Goal: Book appointment/travel/reservation

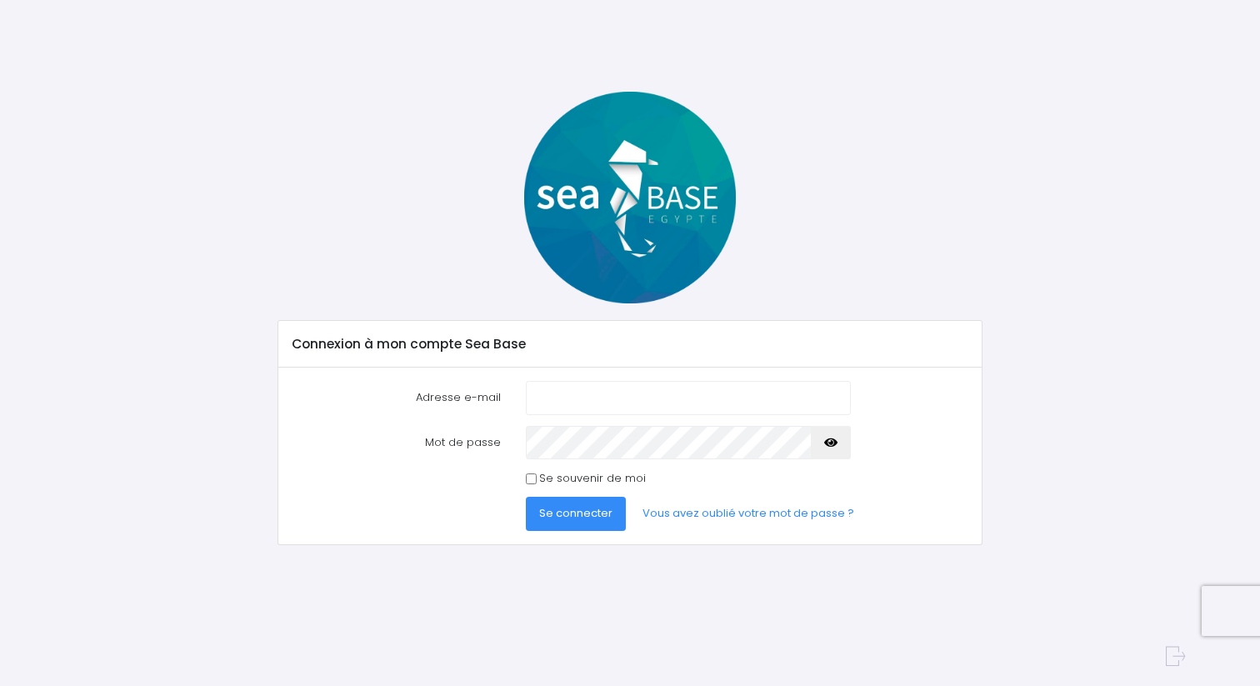
type input "[PERSON_NAME][EMAIL_ADDRESS][DOMAIN_NAME]"
click at [569, 513] on span "Se connecter" at bounding box center [575, 513] width 73 height 16
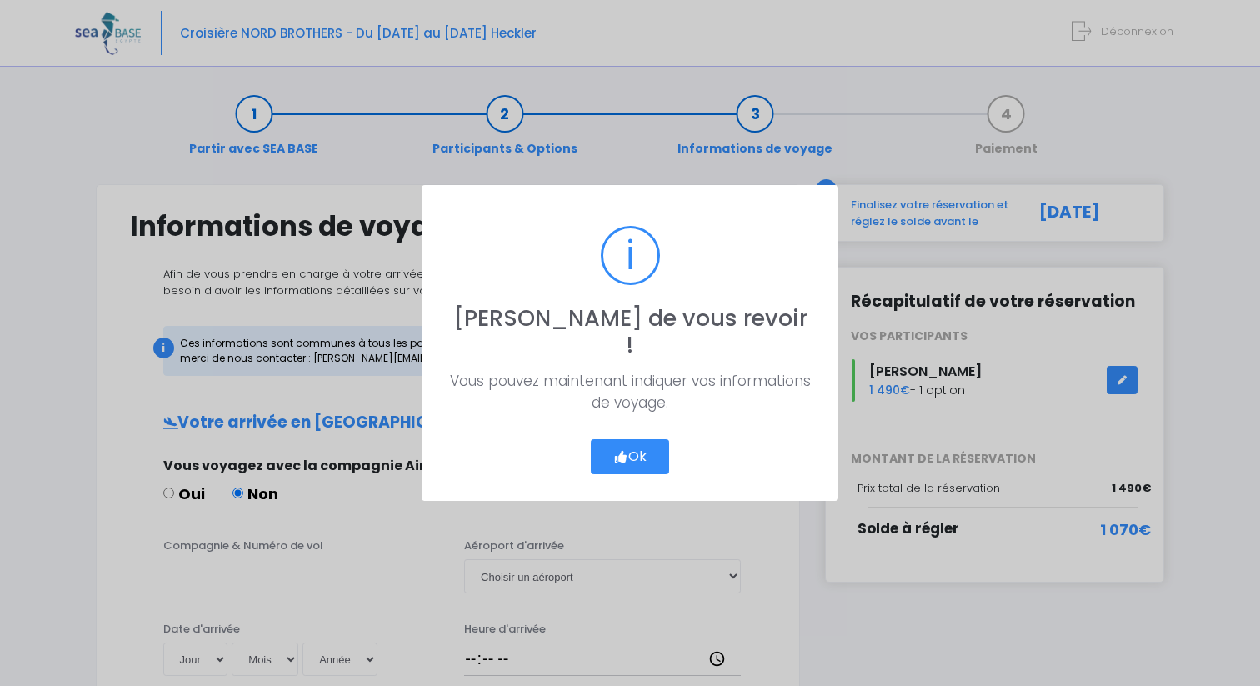
click at [640, 445] on button "Ok" at bounding box center [630, 456] width 78 height 35
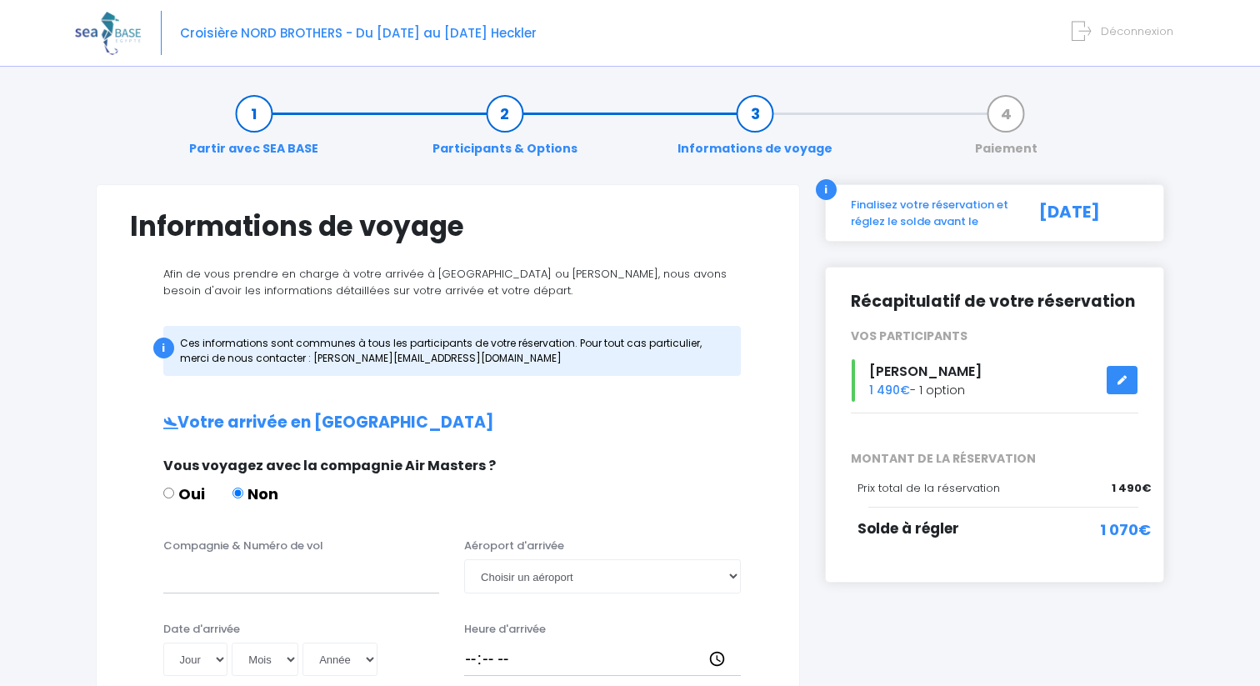
click at [139, 158] on div "Partir avec SEA BASE Participants & Options Informations de voyage Paiement" at bounding box center [630, 131] width 1069 height 107
click at [132, 121] on li "Partir avec SEA BASE" at bounding box center [254, 131] width 251 height 53
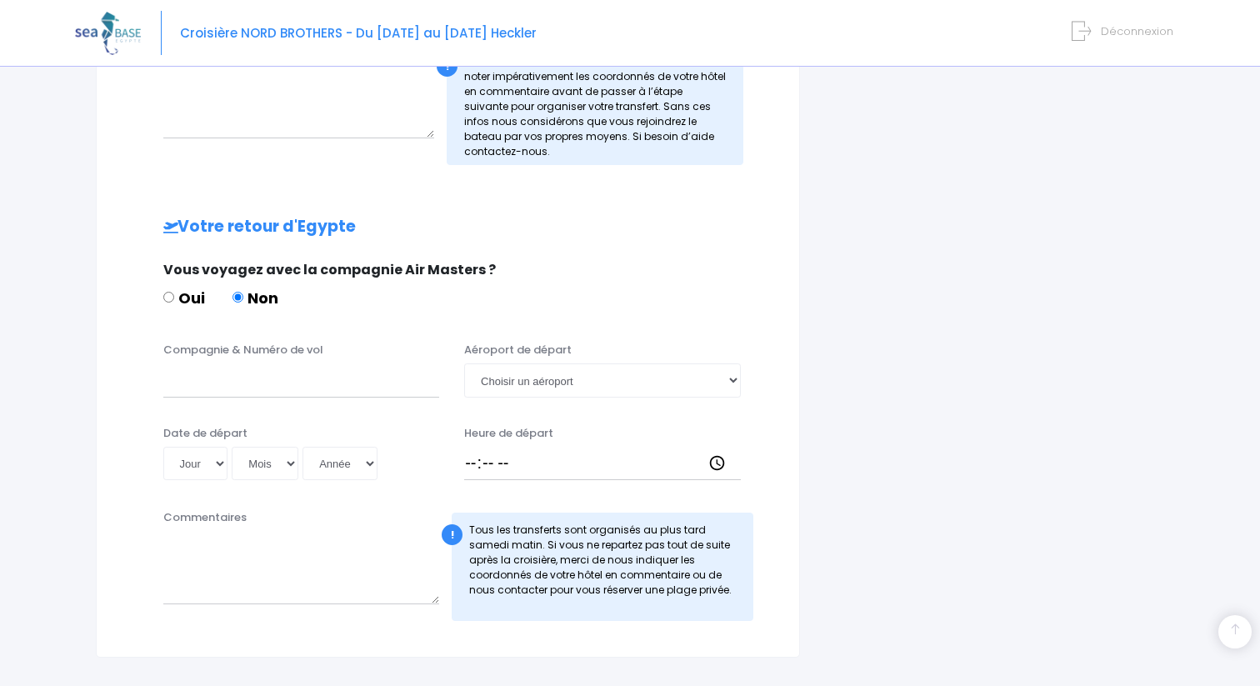
scroll to position [778, 0]
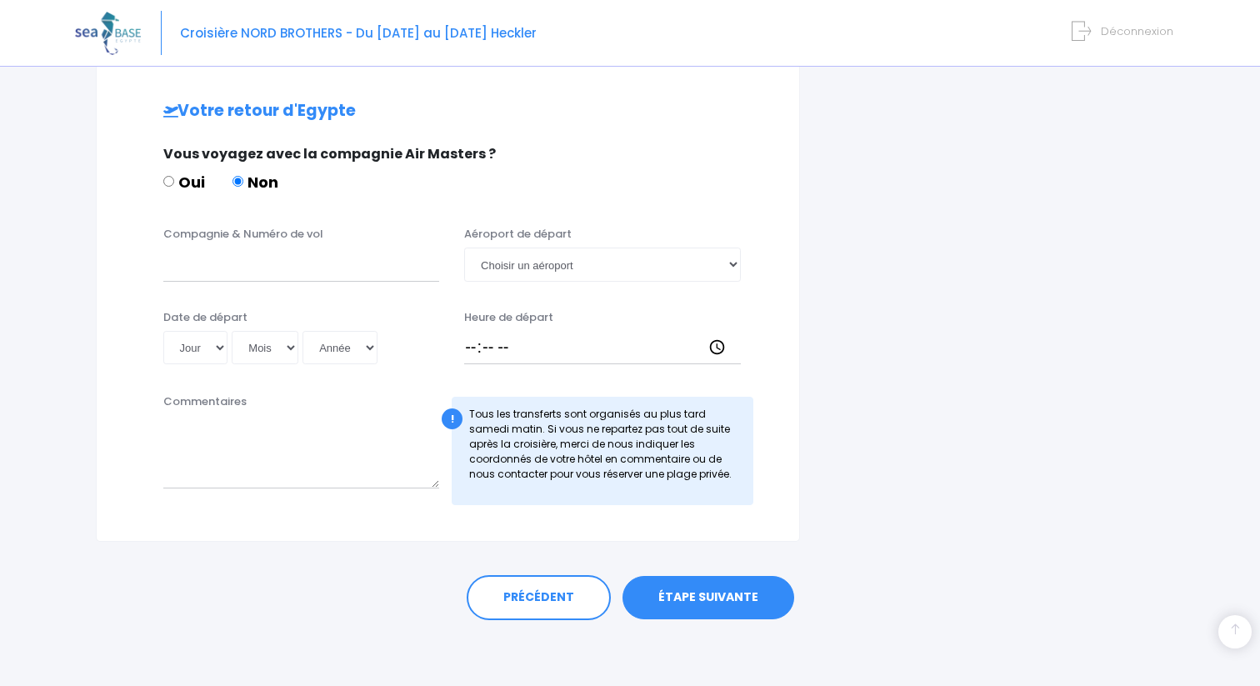
click at [683, 584] on link "ÉTAPE SUIVANTE" at bounding box center [709, 597] width 172 height 43
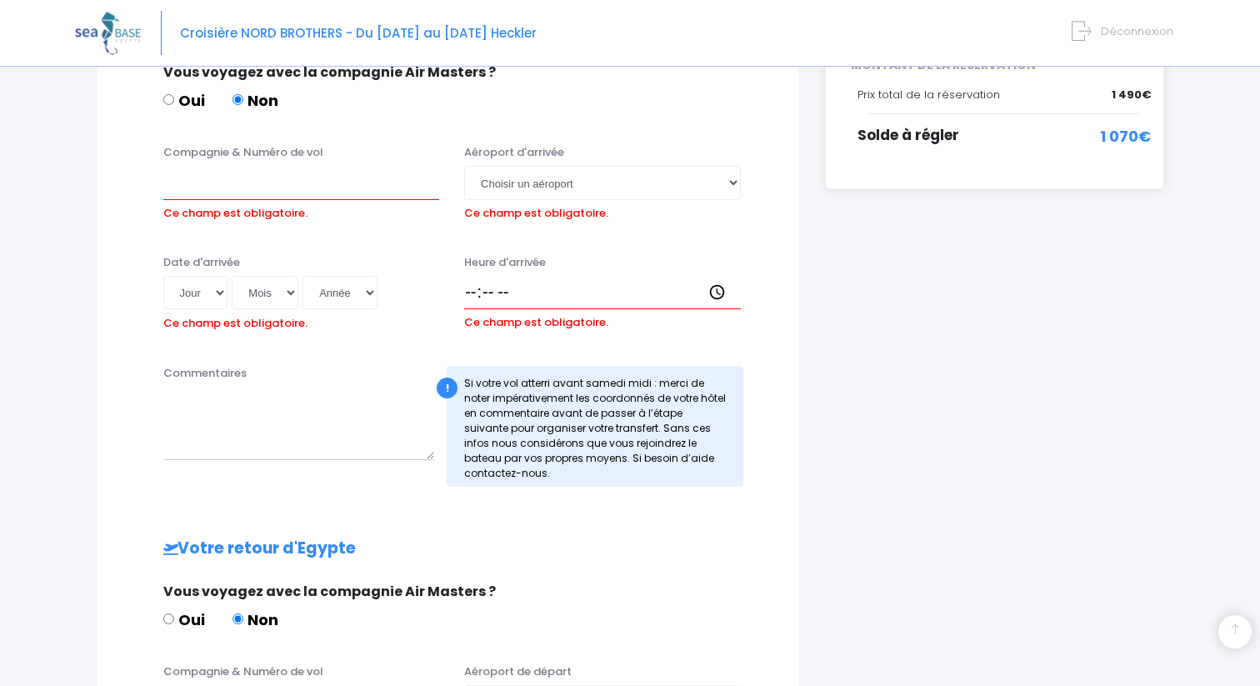
scroll to position [393, 0]
click at [297, 182] on input "Compagnie & Numéro de vol" at bounding box center [301, 183] width 277 height 33
click at [498, 161] on label "Aéroport d'arrivée" at bounding box center [514, 153] width 100 height 17
click at [498, 167] on select "Choisir un aéroport Hurghada Marsa Alam" at bounding box center [602, 183] width 277 height 33
click at [503, 184] on select "Choisir un aéroport Hurghada Marsa Alam" at bounding box center [602, 183] width 277 height 33
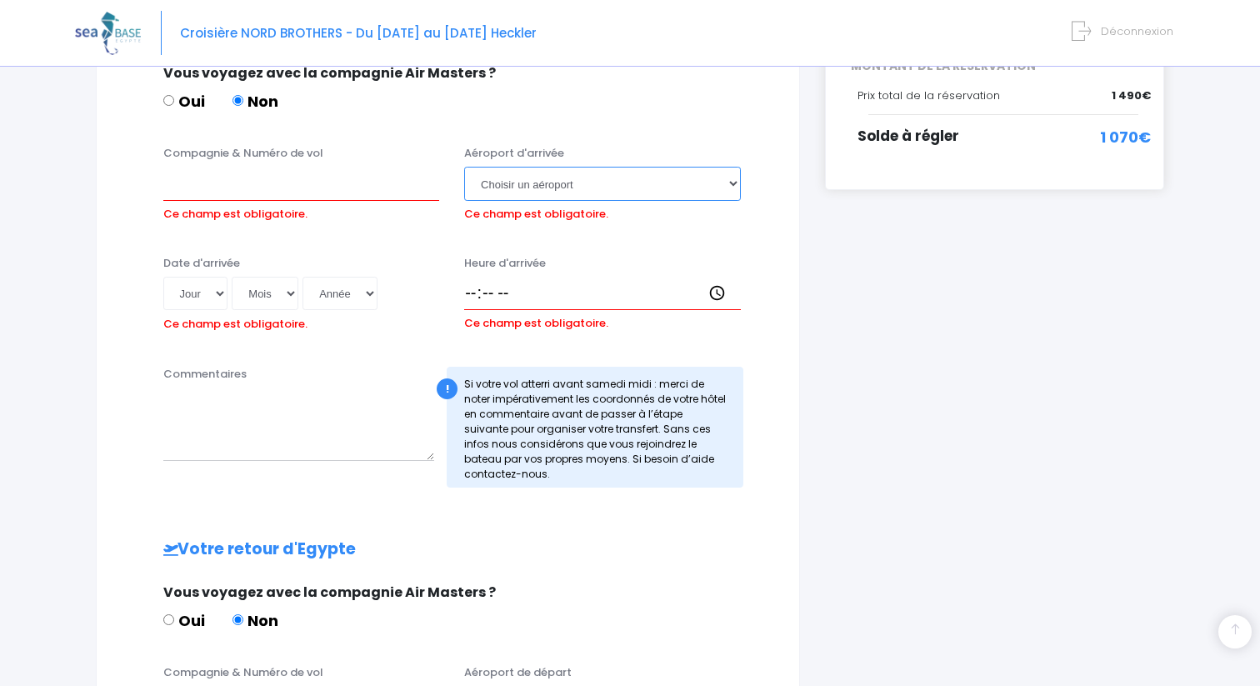
select select "Hurghada"
click at [464, 167] on select "Choisir un aéroport Hurghada Marsa Alam" at bounding box center [602, 183] width 277 height 33
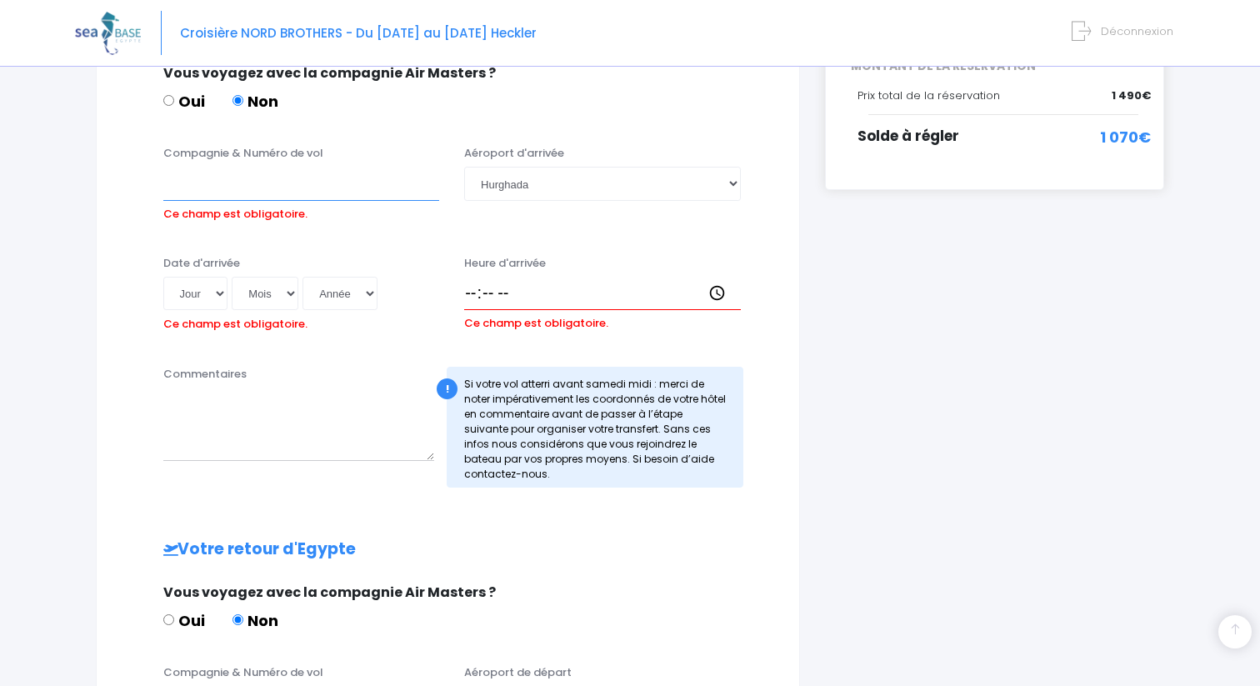
click at [349, 188] on input "Compagnie & Numéro de vol" at bounding box center [301, 183] width 277 height 33
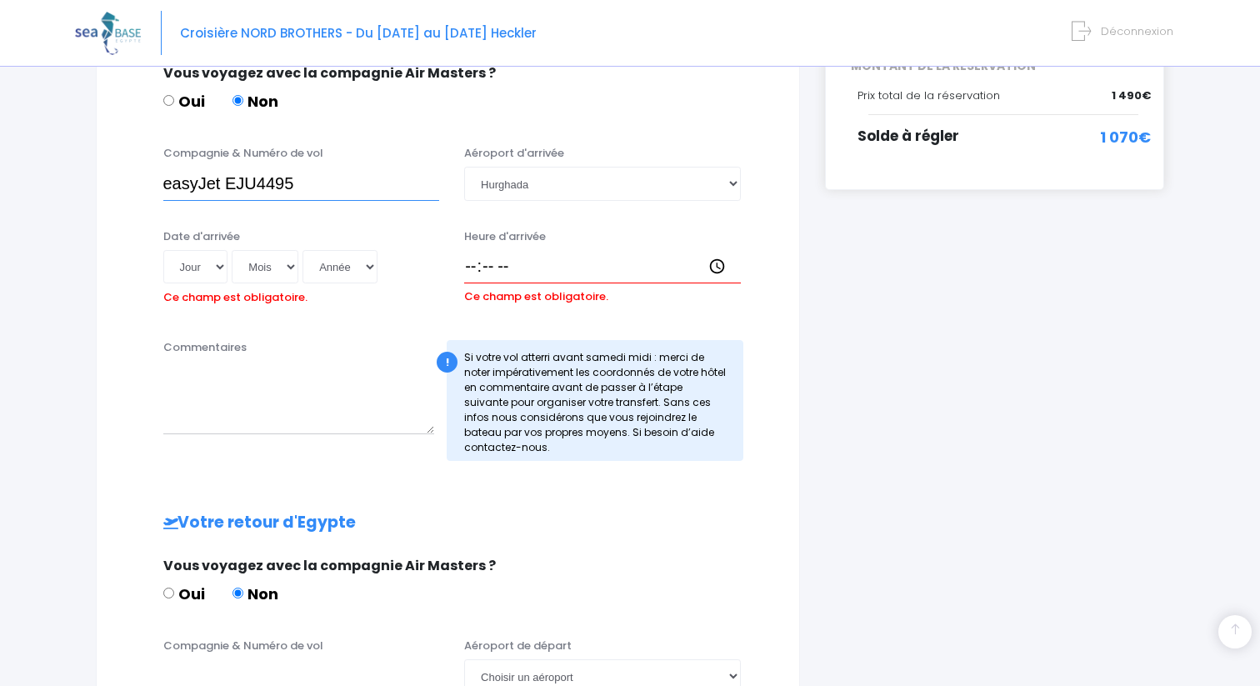
type input "easyJet EJU4495"
click at [308, 343] on div "Commentaires" at bounding box center [299, 400] width 297 height 122
click at [203, 263] on select "Jour 01 02 03 04 05 06 07 08 09 10 11 12 13 14 15 16 17 18 19 20 21 22 23 24 25…" at bounding box center [195, 266] width 65 height 33
select select "01"
click at [163, 250] on select "Jour 01 02 03 04 05 06 07 08 09 10 11 12 13 14 15 16 17 18 19 20 21 22 23 24 25…" at bounding box center [195, 266] width 65 height 33
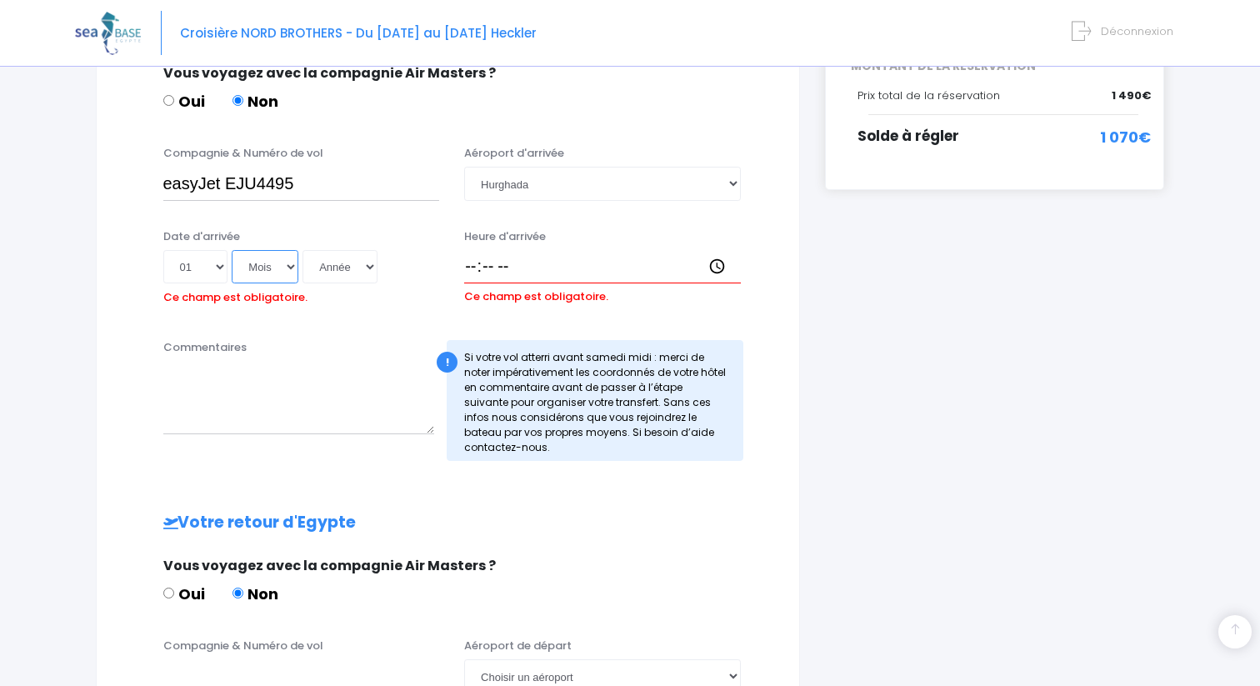
click at [270, 273] on select "Mois 01 02 03 04 05 06 07 08 09 10 11 12" at bounding box center [265, 266] width 67 height 33
select select "11"
click at [232, 250] on select "Mois 01 02 03 04 05 06 07 08 09 10 11 12" at bounding box center [265, 266] width 67 height 33
click at [352, 272] on select "Année 2045 2044 2043 2042 2041 2040 2039 2038 2037 2036 2035 2034 2033 2032 203…" at bounding box center [340, 266] width 75 height 33
select select "2025"
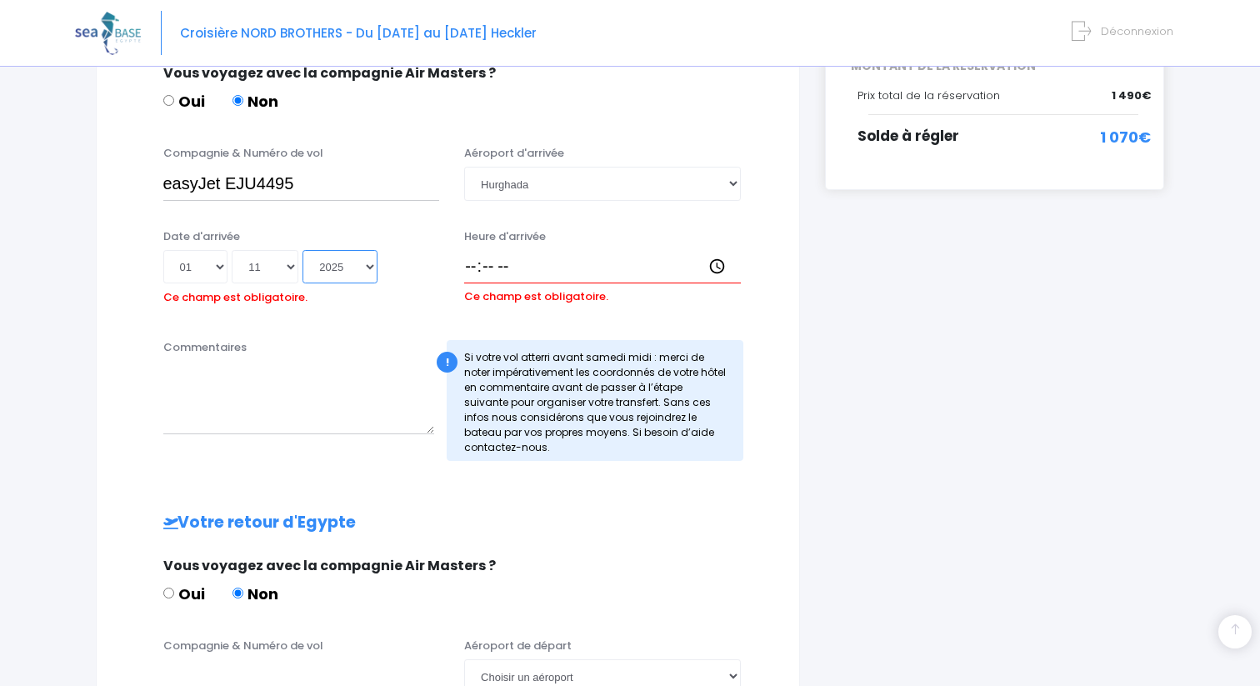
click at [303, 250] on select "Année 2045 2044 2043 2042 2041 2040 2039 2038 2037 2036 2035 2034 2033 2032 203…" at bounding box center [340, 266] width 75 height 33
type input "2025-11-01"
click at [264, 391] on textarea "Commentaires" at bounding box center [299, 397] width 272 height 73
click at [470, 262] on input "Heure d'arrivée" at bounding box center [602, 266] width 277 height 33
click at [476, 261] on input "Heure d'arrivée" at bounding box center [602, 266] width 277 height 33
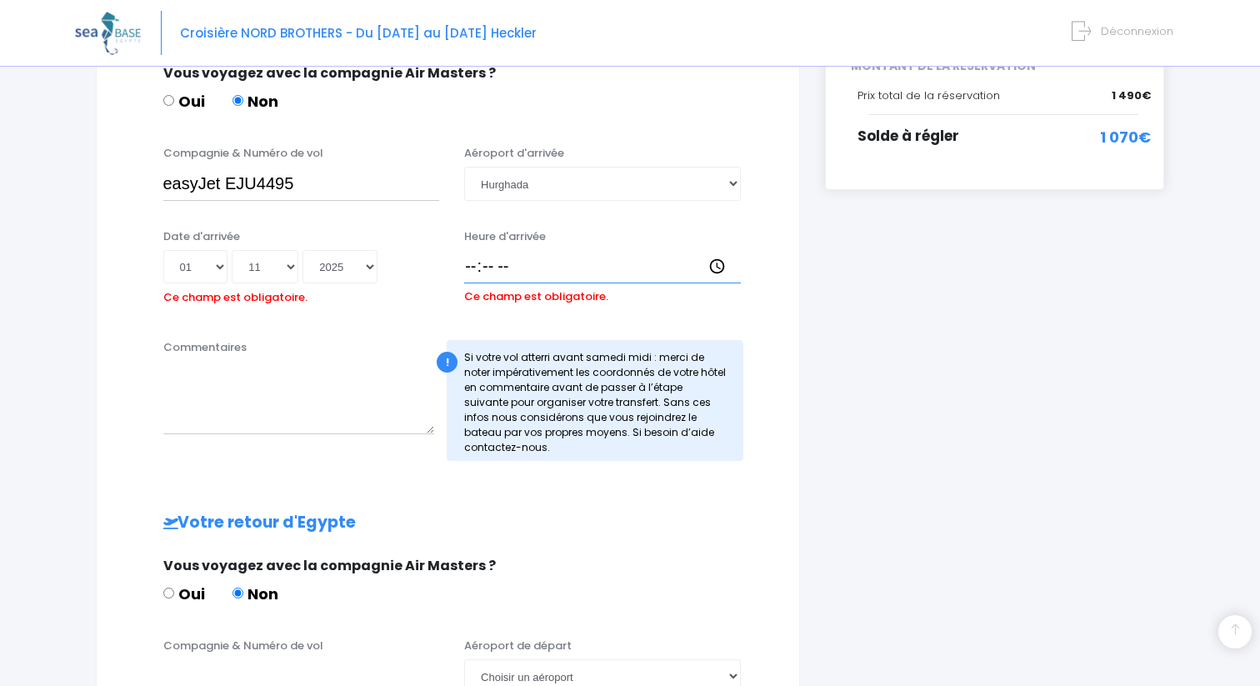
click at [613, 276] on input "Heure d'arrivée" at bounding box center [602, 266] width 277 height 33
type input "21:30"
click at [598, 389] on div "! Si votre vol atterri avant samedi midi : merci de noter impérativement les co…" at bounding box center [595, 400] width 297 height 121
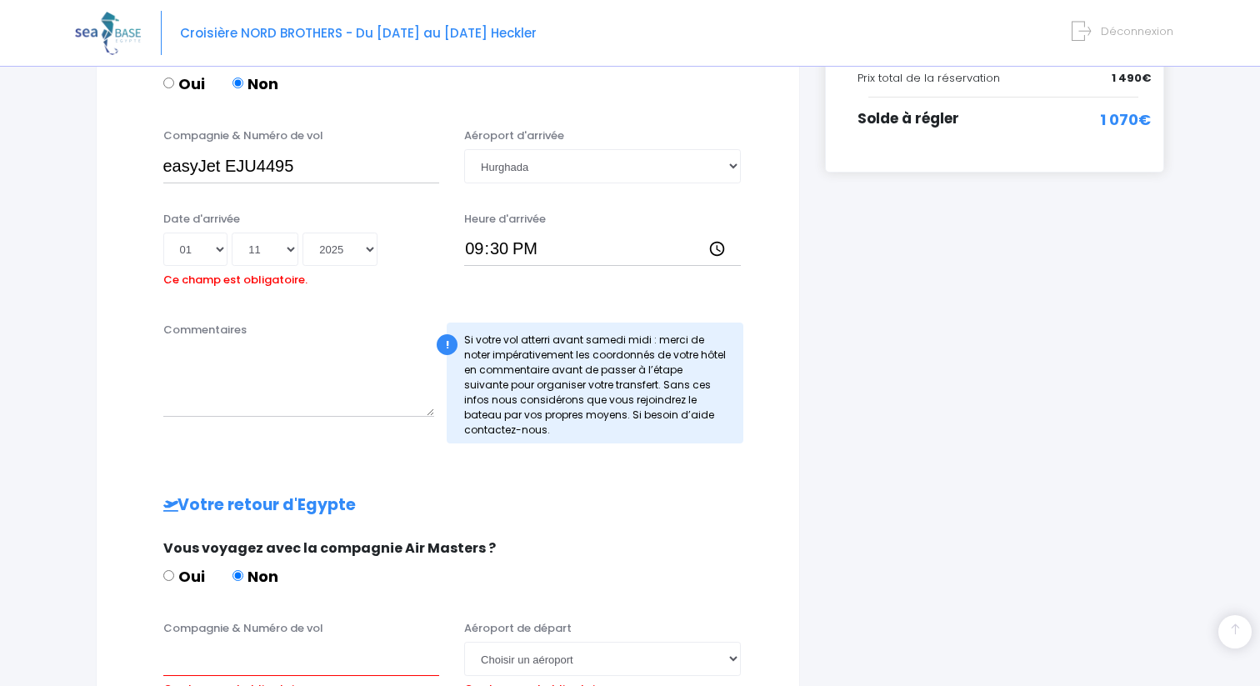
scroll to position [418, 0]
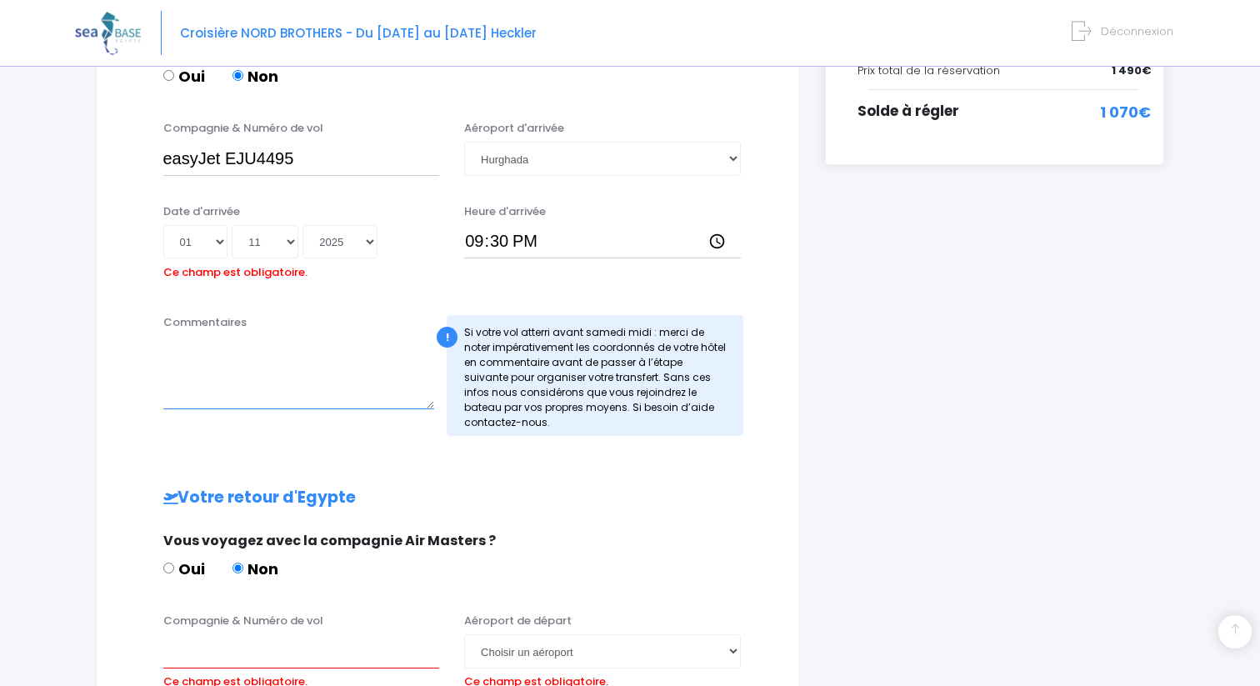
click at [272, 358] on textarea "Commentaires" at bounding box center [299, 372] width 272 height 73
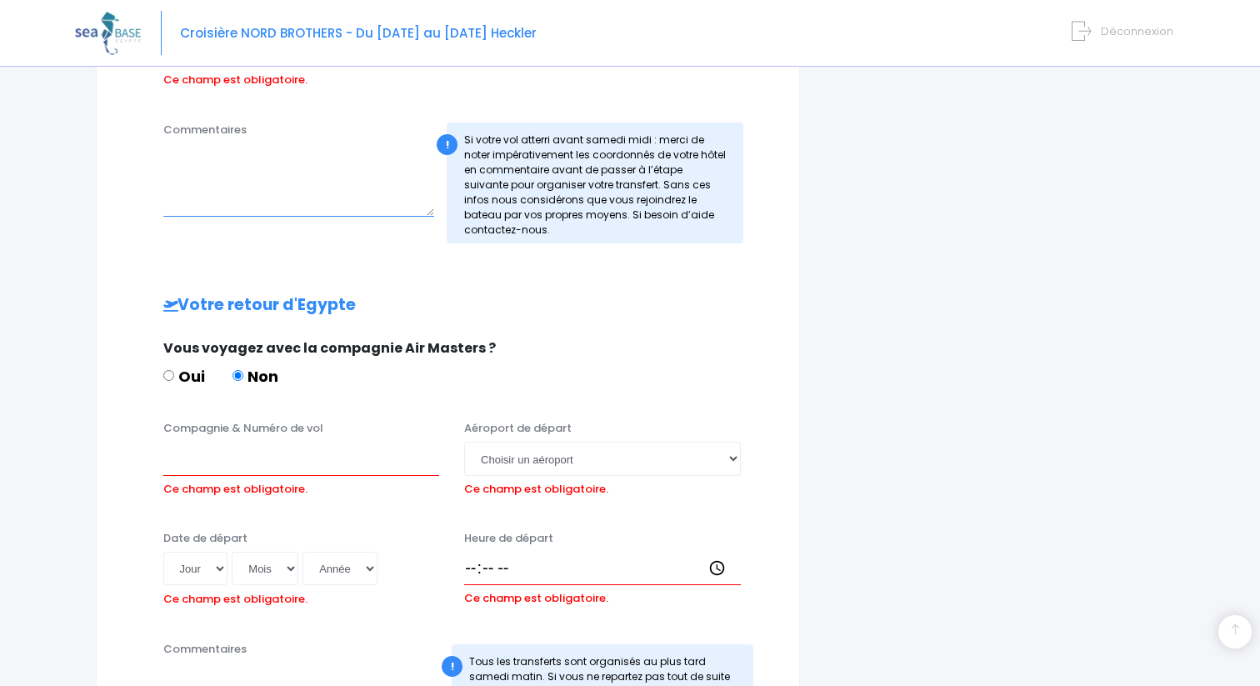
scroll to position [608, 0]
click at [318, 457] on input "Compagnie & Numéro de vol" at bounding box center [301, 459] width 277 height 33
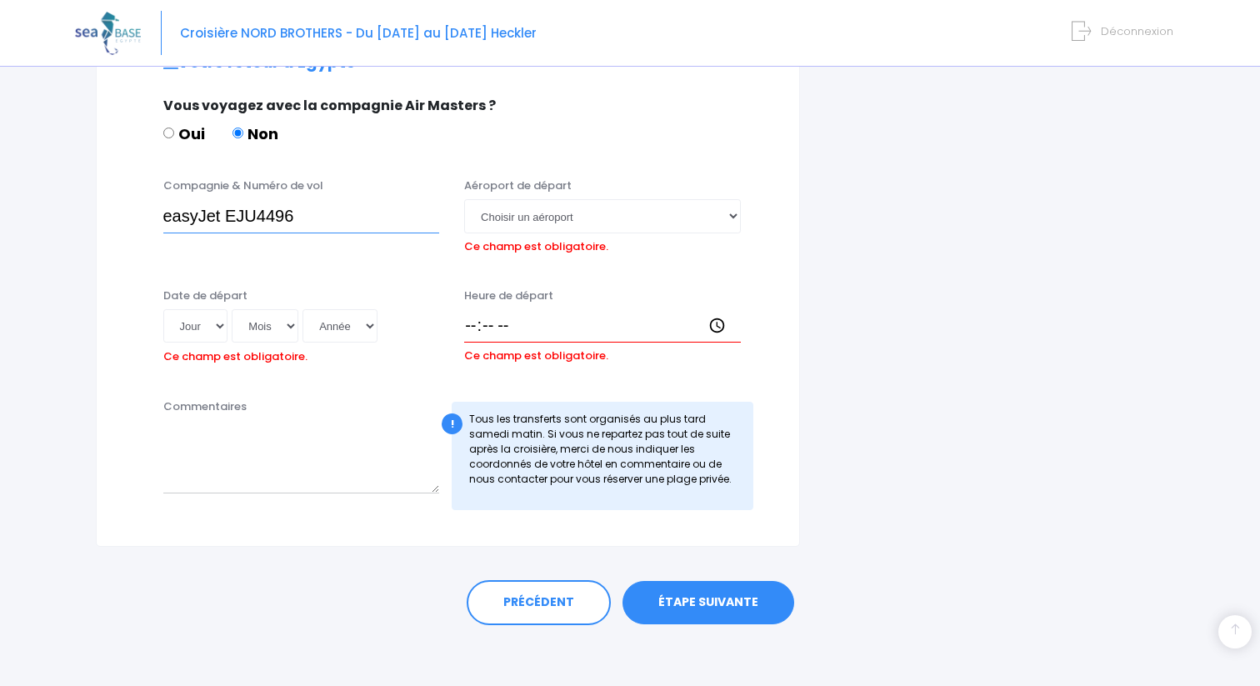
scroll to position [845, 0]
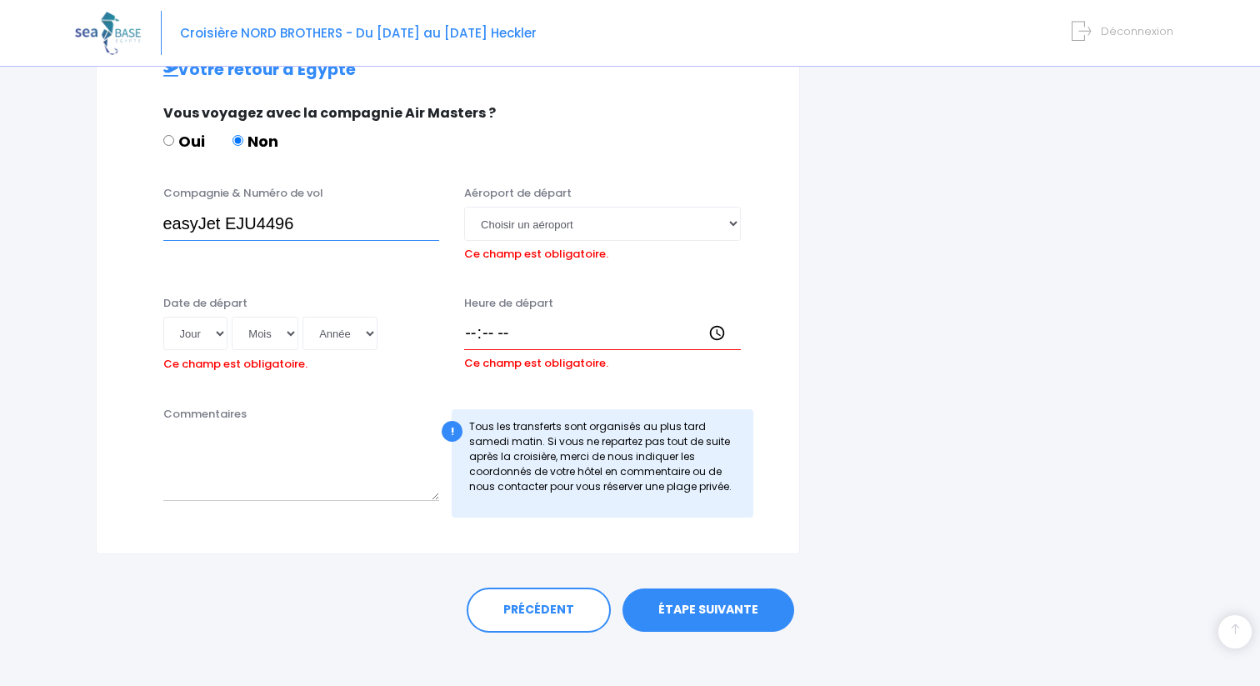
type input "easyJet EJU4496"
click at [492, 218] on select "Choisir un aéroport Hurghada Marsa Alam" at bounding box center [602, 223] width 277 height 33
select select "Hurghada"
click at [464, 207] on select "Choisir un aéroport Hurghada Marsa Alam" at bounding box center [602, 223] width 277 height 33
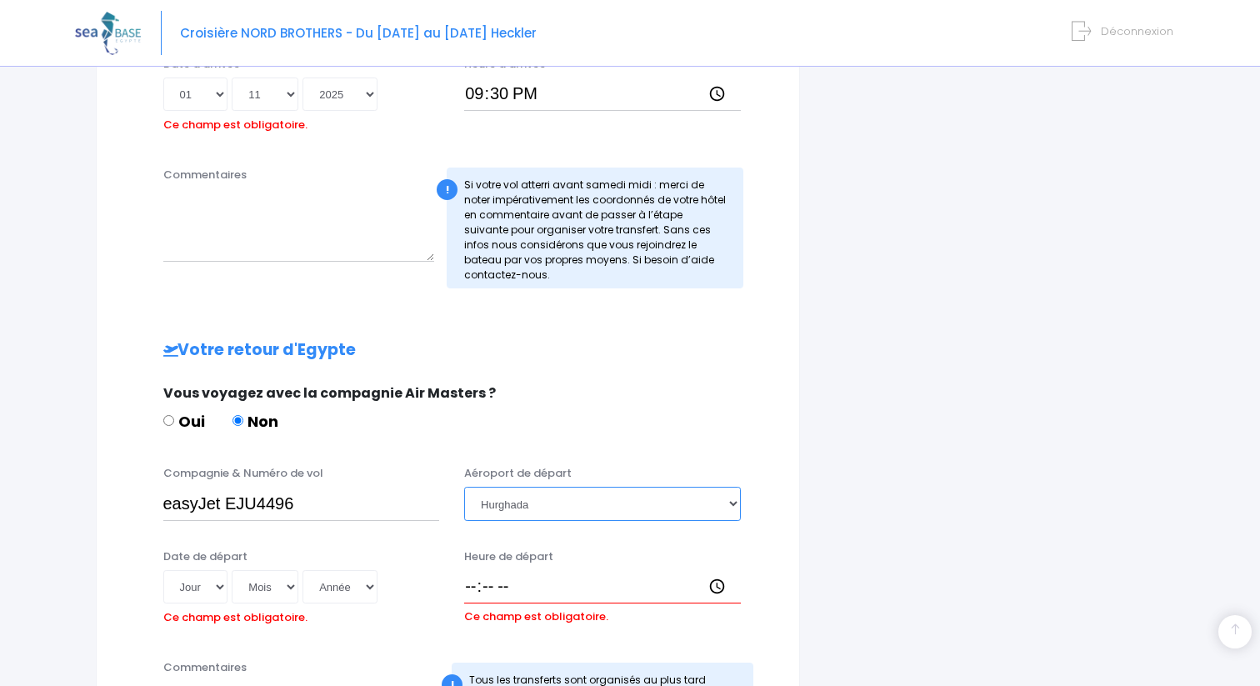
scroll to position [586, 0]
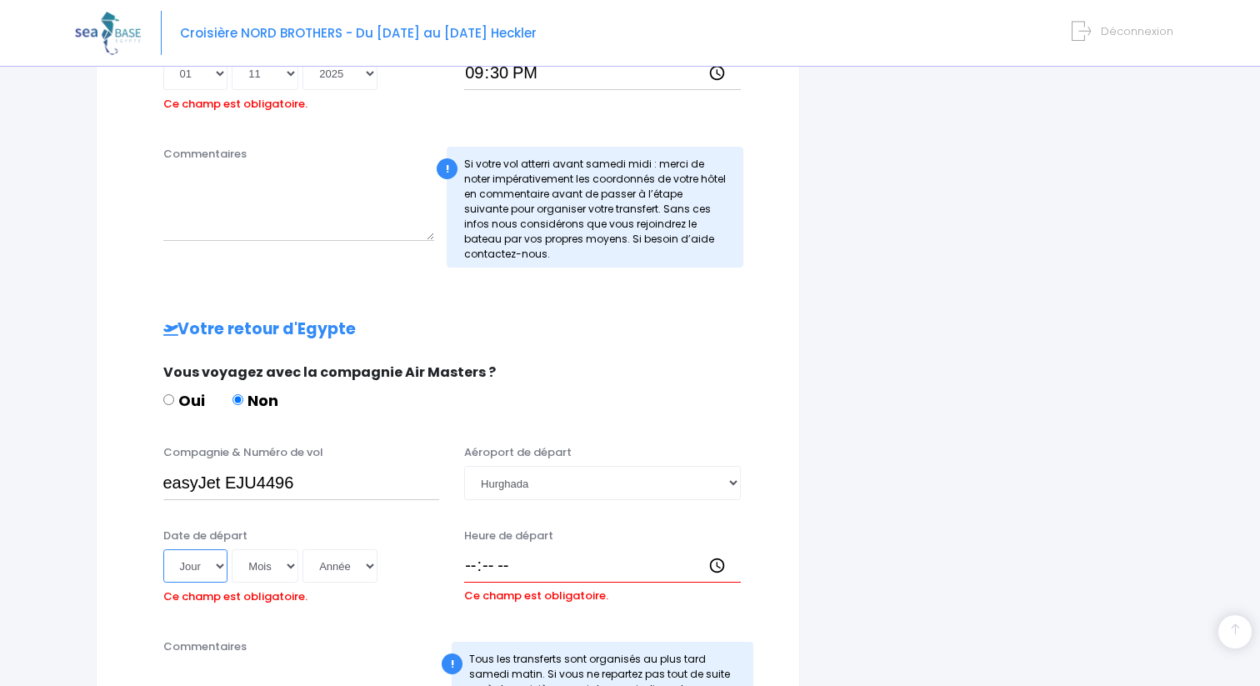
click at [218, 564] on select "Jour 01 02 03 04 05 06 07 08 09 10 11 12 13 14 15 16 17 18 19 20 21 22 23 24 25…" at bounding box center [195, 565] width 65 height 33
click at [163, 549] on select "Jour 01 02 03 04 05 06 07 08 09 10 11 12 13 14 15 16 17 18 19 20 21 22 23 24 25…" at bounding box center [195, 565] width 65 height 33
click at [183, 555] on select "Jour 01 02 03 04 05 06 07 08 09 10 11 12 13 14 15 16 17 18 19 20 21 22 23 24 25…" at bounding box center [195, 565] width 65 height 33
select select "22"
click at [163, 549] on select "Jour 01 02 03 04 05 06 07 08 09 10 11 12 13 14 15 16 17 18 19 20 21 22 23 24 25…" at bounding box center [195, 565] width 65 height 33
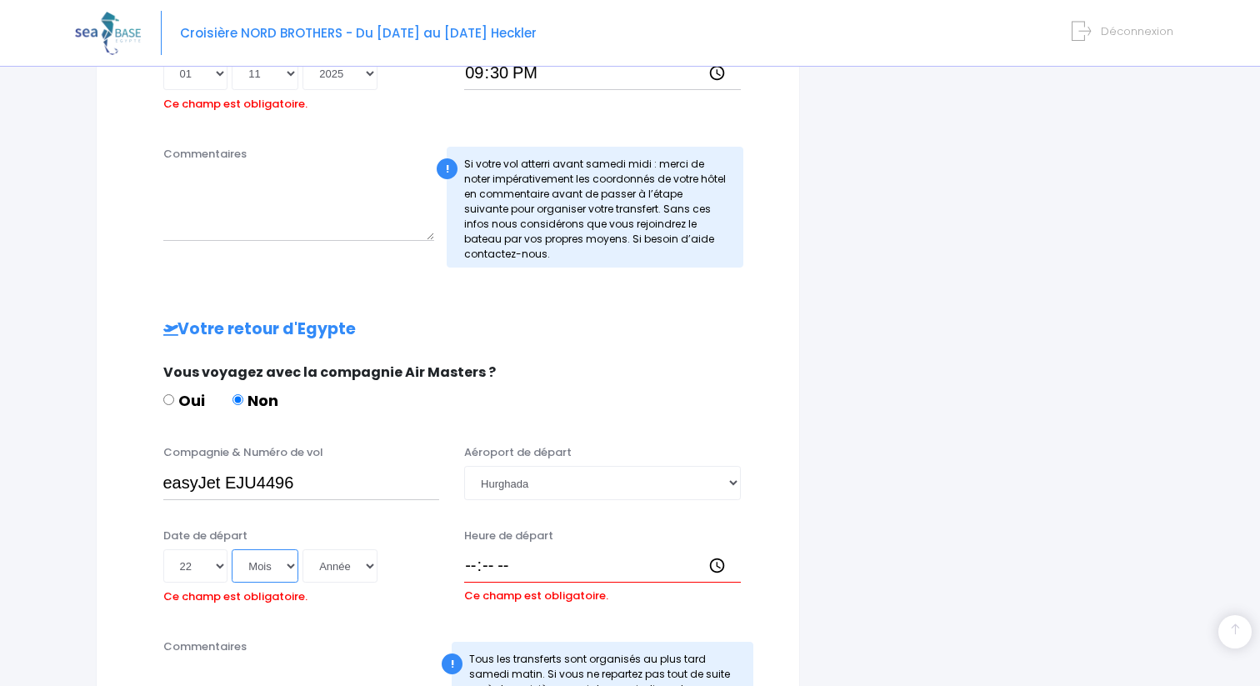
click at [280, 563] on select "Mois 01 02 03 04 05 06 07 08 09 10 11 12" at bounding box center [265, 565] width 67 height 33
select select "11"
click at [232, 549] on select "Mois 01 02 03 04 05 06 07 08 09 10 11 12" at bounding box center [265, 565] width 67 height 33
click at [338, 582] on div "Jour 01 02 03 04 05 06 07 08 09 10 11 12 13 14 15 16 17 18 19 20 21 22 23 24 25…" at bounding box center [301, 565] width 277 height 33
click at [353, 570] on select "Année 2045 2044 2043 2042 2041 2040 2039 2038 2037 2036 2035 2034 2033 2032 203…" at bounding box center [340, 565] width 75 height 33
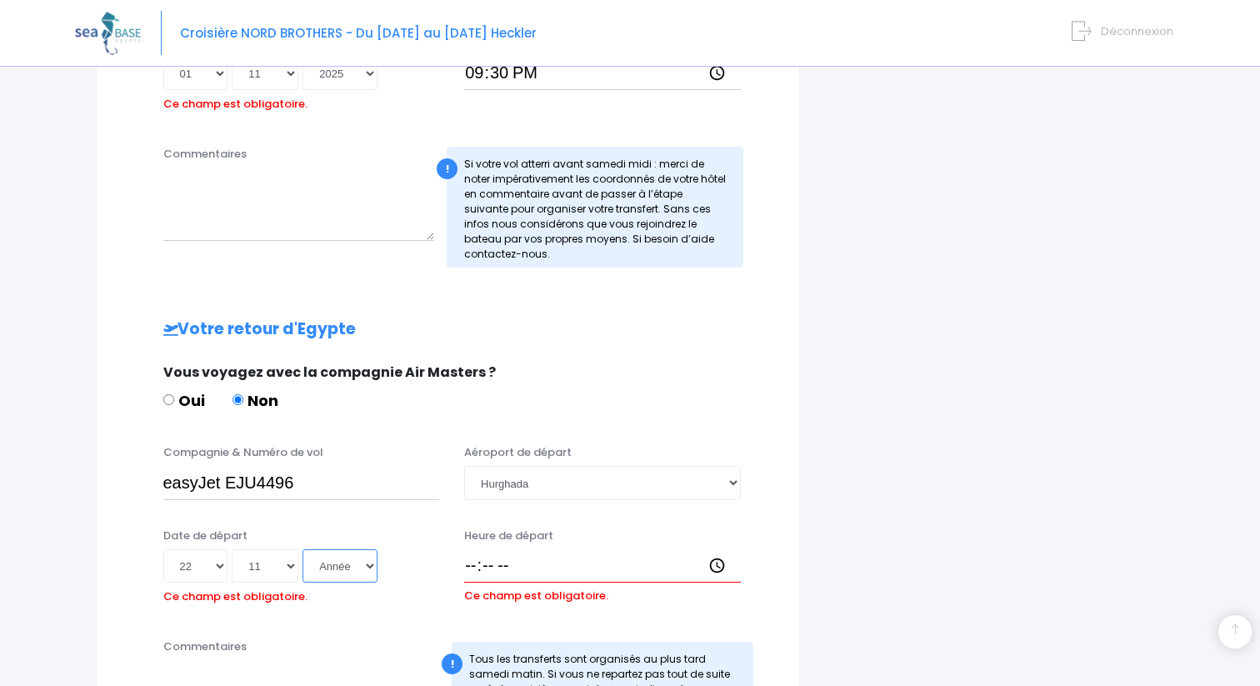
select select "2025"
click at [303, 549] on select "Année 2045 2044 2043 2042 2041 2040 2039 2038 2037 2036 2035 2034 2033 2032 203…" at bounding box center [340, 565] width 75 height 33
type input "2025-11-22"
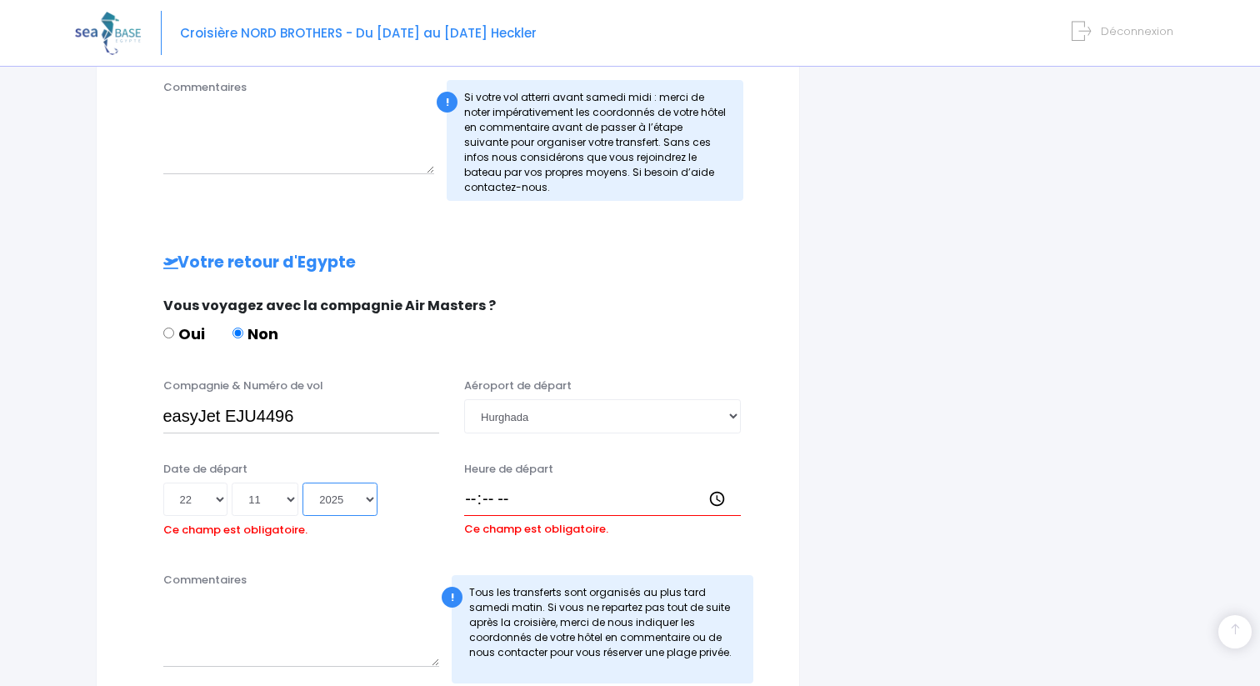
scroll to position [654, 0]
click at [471, 490] on input "Heure de départ" at bounding box center [602, 497] width 277 height 33
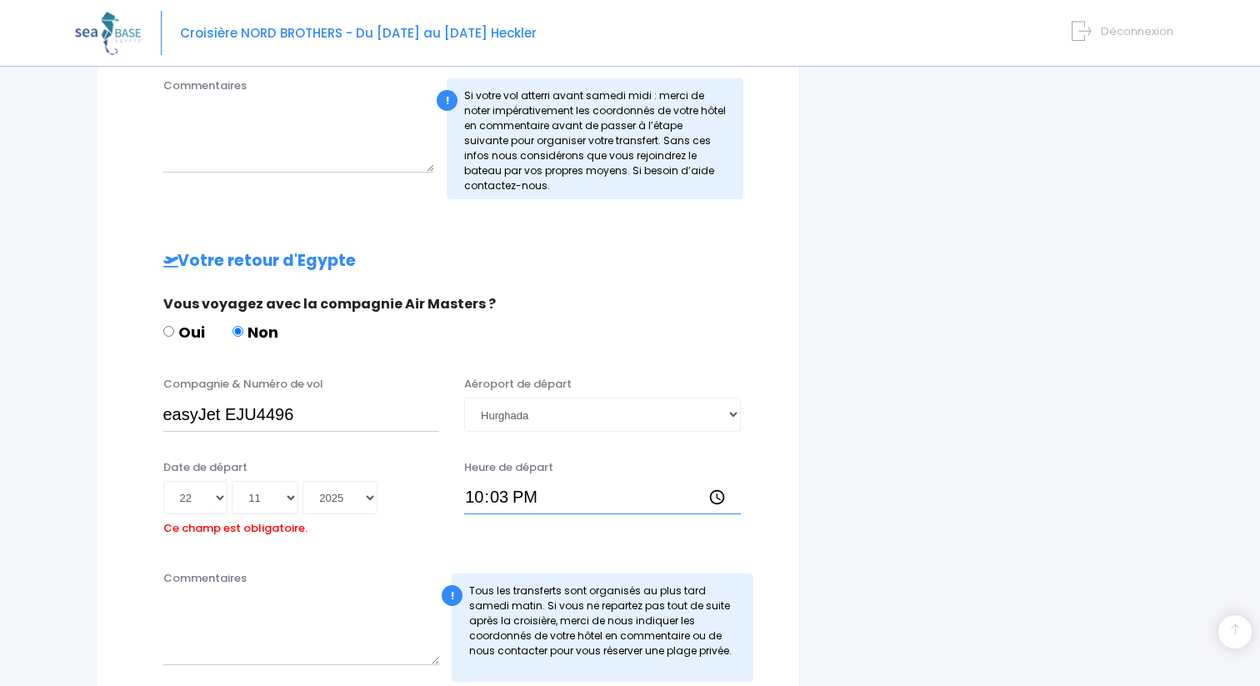
type input "22:30"
click at [446, 558] on div "Votre arrivée en Egypte Vous voyagez avec la compagnie Air Masters ? Oui Non Co…" at bounding box center [448, 270] width 636 height 1023
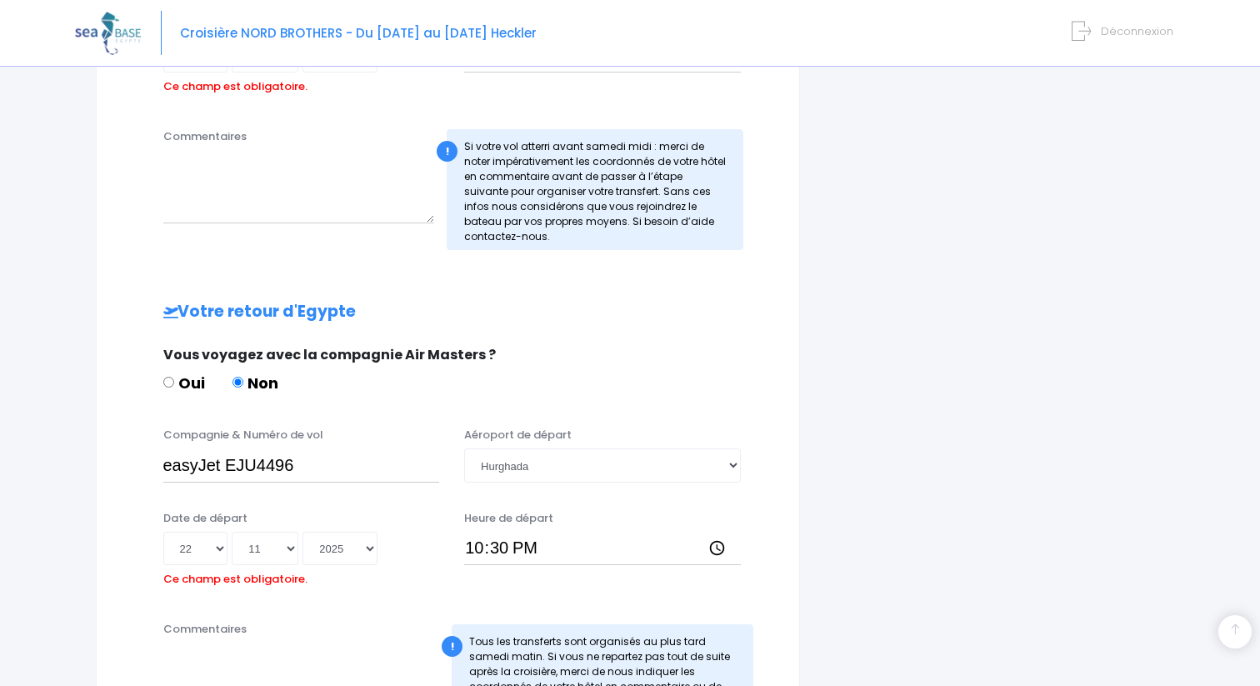
scroll to position [933, 0]
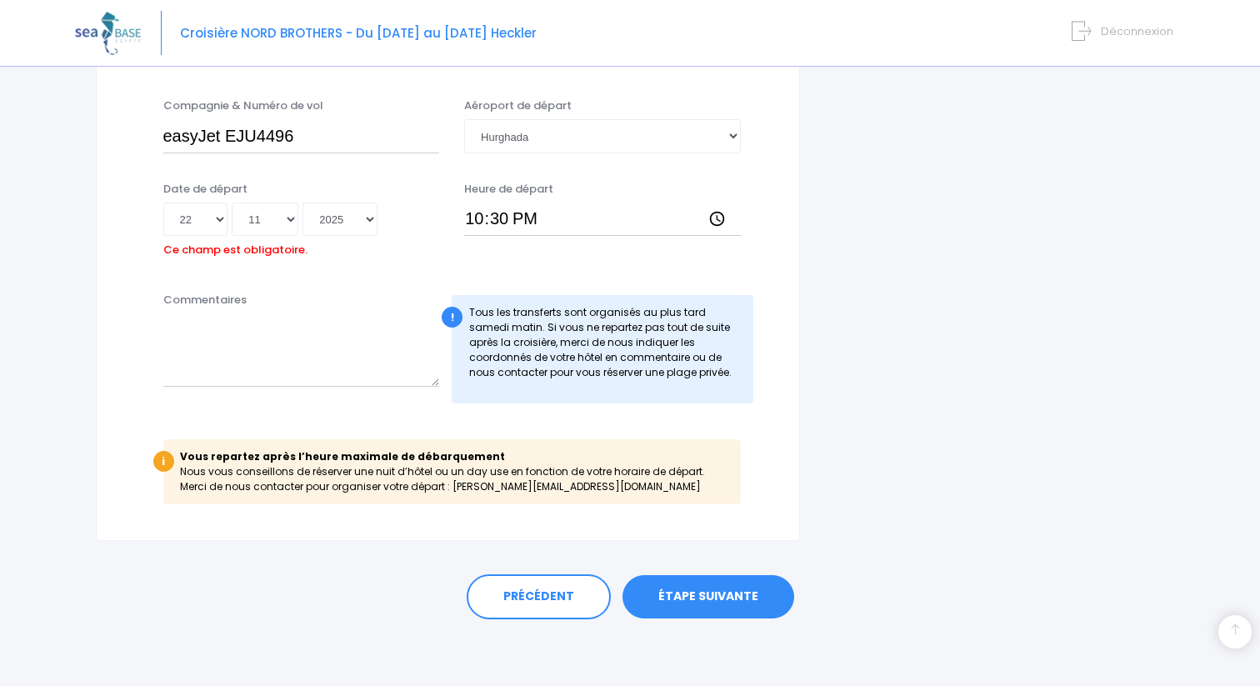
click at [718, 596] on link "ÉTAPE SUIVANTE" at bounding box center [709, 596] width 172 height 43
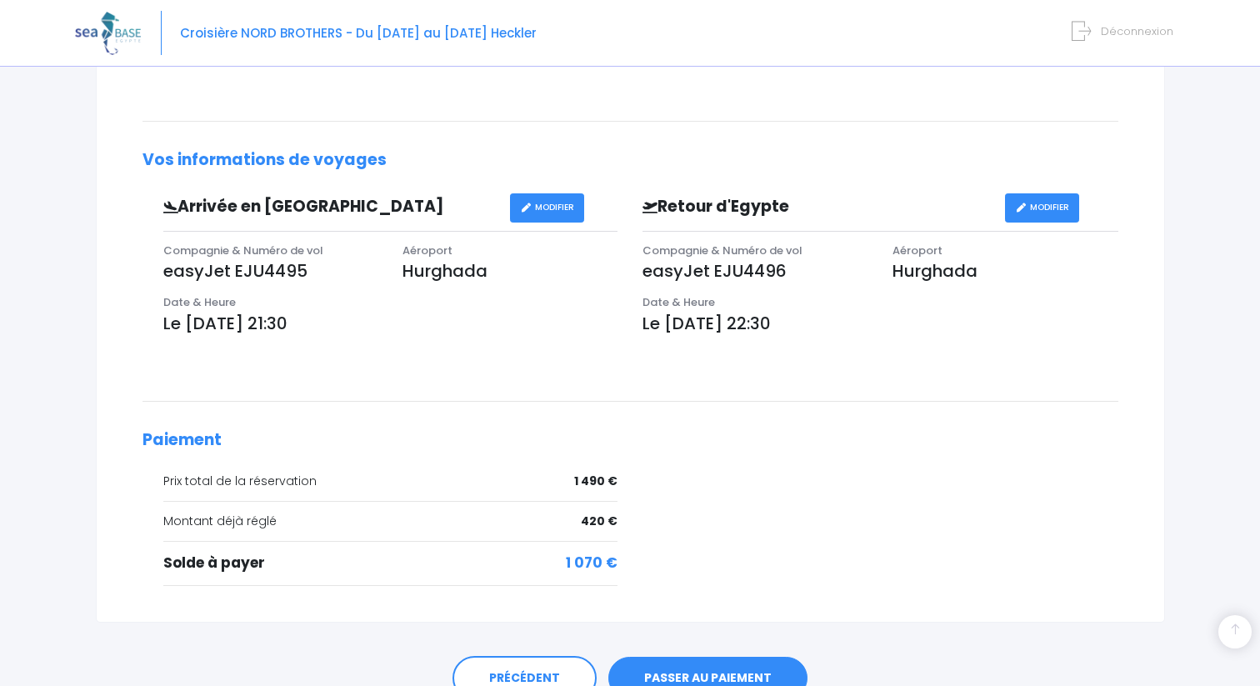
scroll to position [486, 0]
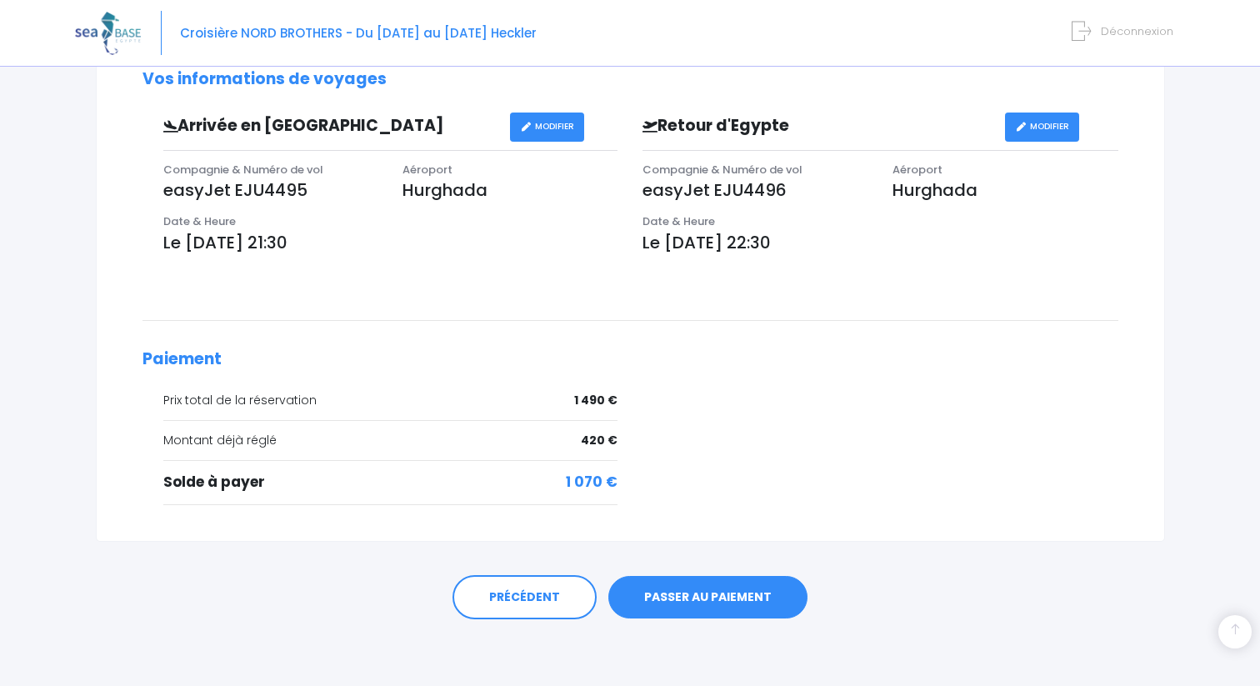
click at [711, 583] on link "PASSER AU PAIEMENT" at bounding box center [707, 597] width 199 height 43
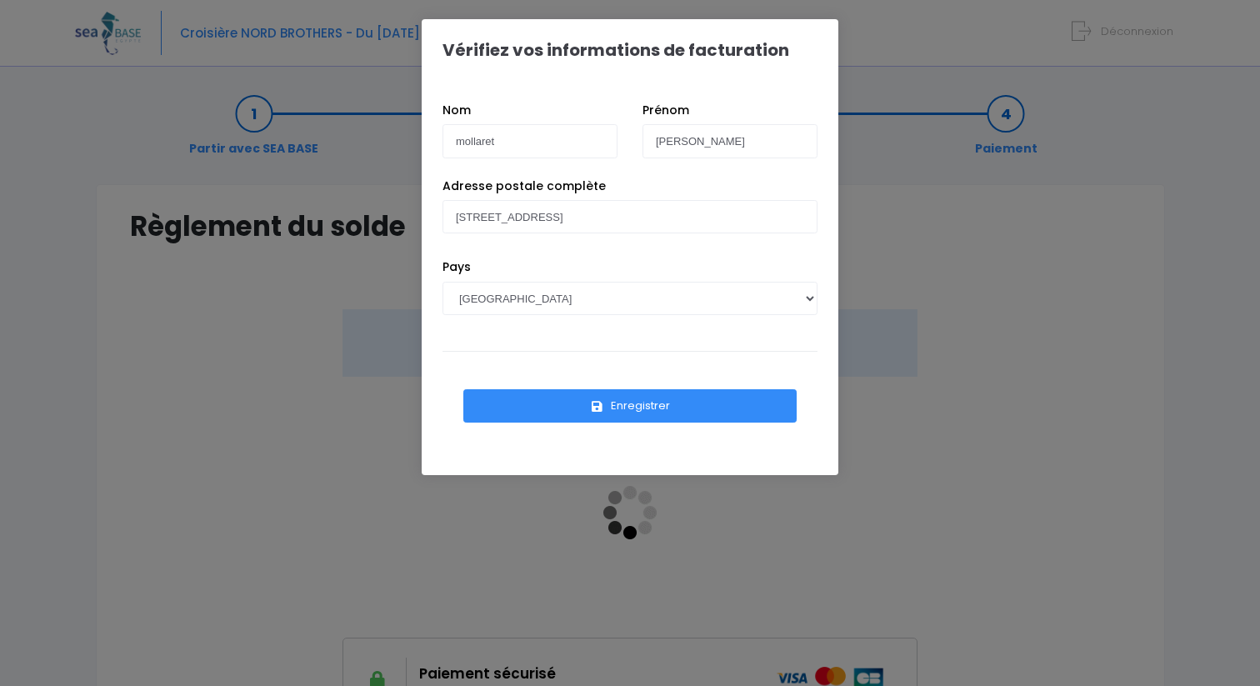
click at [673, 409] on button "Enregistrer" at bounding box center [629, 405] width 333 height 33
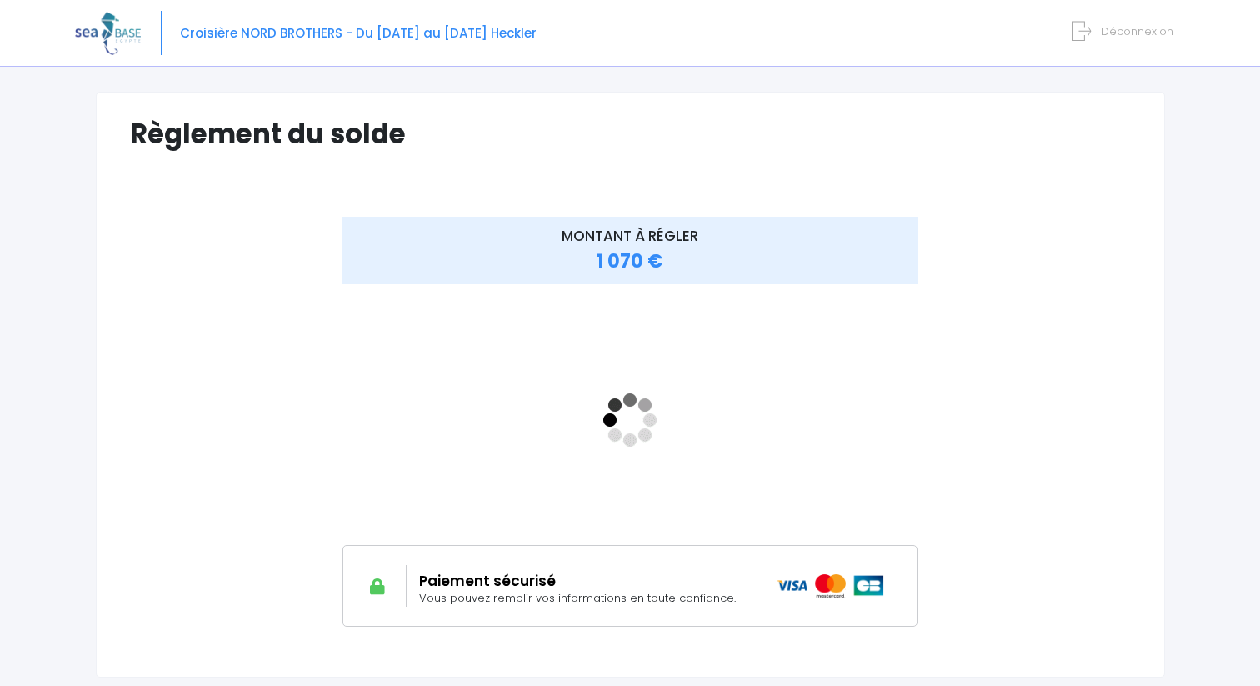
scroll to position [97, 0]
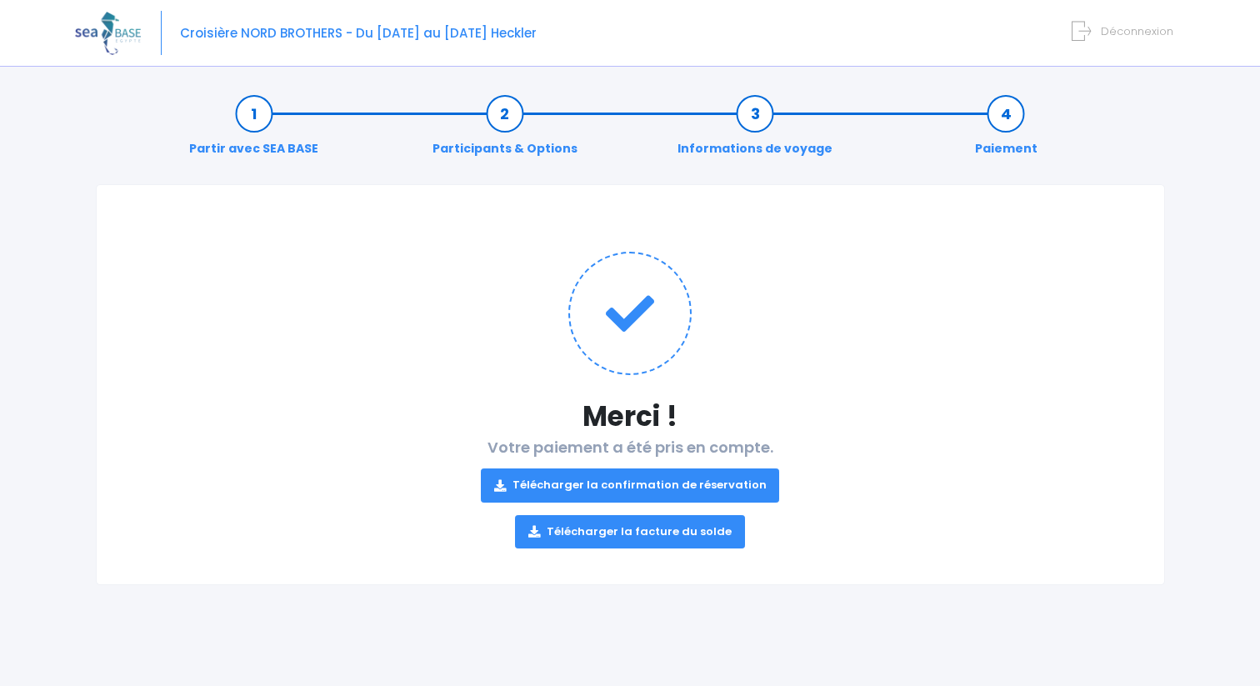
click at [609, 545] on link "Télécharger la facture du solde" at bounding box center [630, 531] width 230 height 33
click at [648, 470] on link "Télécharger la confirmation de réservation" at bounding box center [630, 484] width 299 height 33
click at [283, 34] on span "Croisière NORD BROTHERS - Du [DATE] au [DATE] Heckler" at bounding box center [358, 33] width 357 height 18
click at [106, 29] on img at bounding box center [108, 33] width 66 height 43
click at [109, 32] on img at bounding box center [108, 33] width 66 height 43
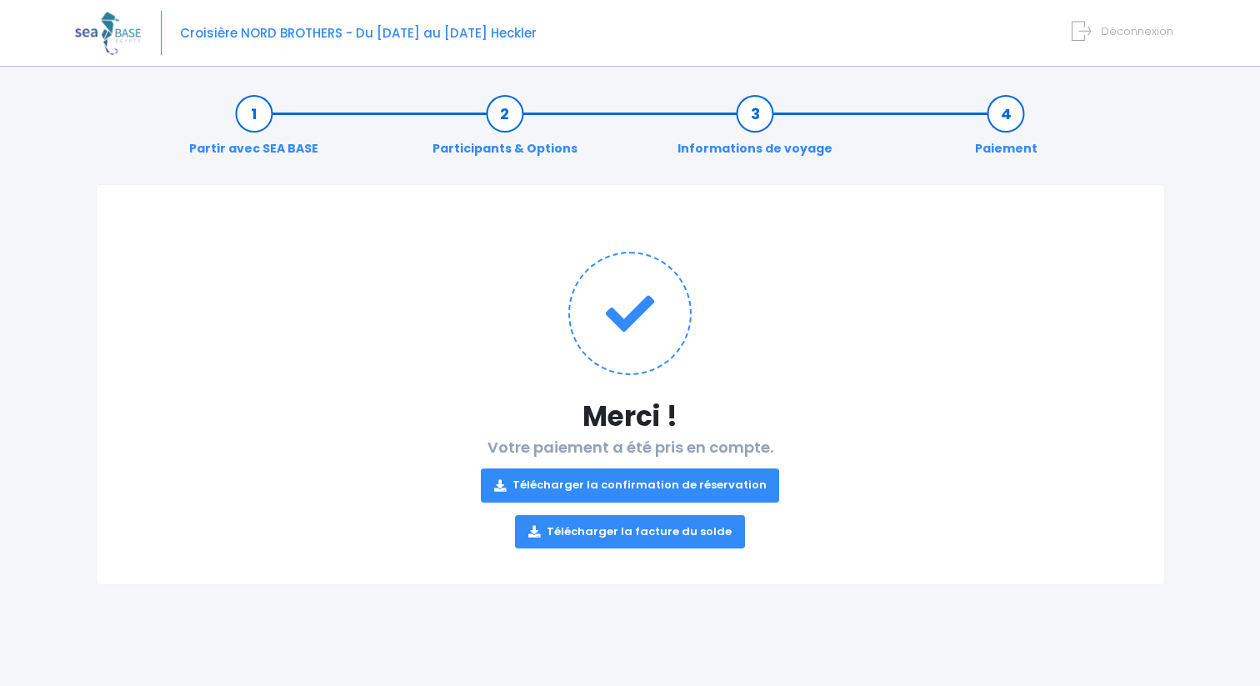
click at [189, 47] on div "Croisière NORD BROTHERS - Du [DATE] au [DATE] Heckler Déconnexion" at bounding box center [617, 33] width 1085 height 67
click at [211, 38] on span "Croisière NORD BROTHERS - Du [DATE] au [DATE] Heckler" at bounding box center [358, 33] width 357 height 18
